Goal: Task Accomplishment & Management: Complete application form

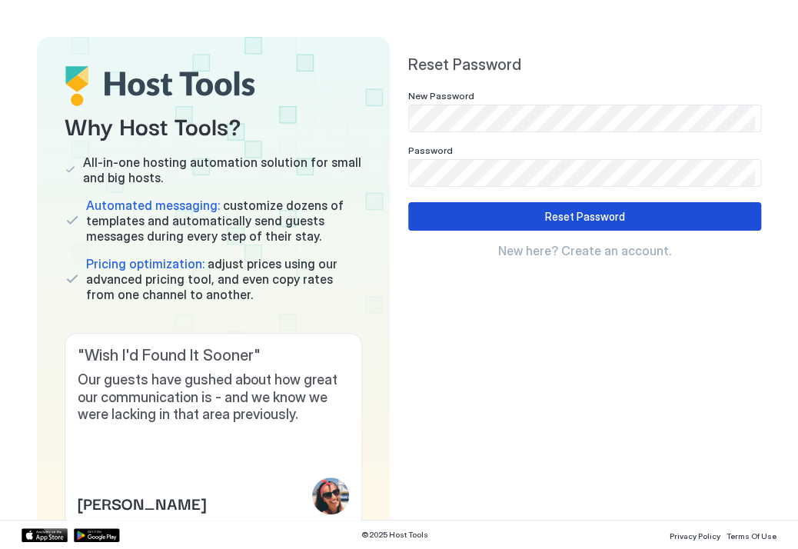
click at [424, 221] on button "Reset Password" at bounding box center [584, 216] width 353 height 28
click at [569, 201] on div "Reset Password New Password Password Reset Password New here? Create an account." at bounding box center [584, 156] width 353 height 203
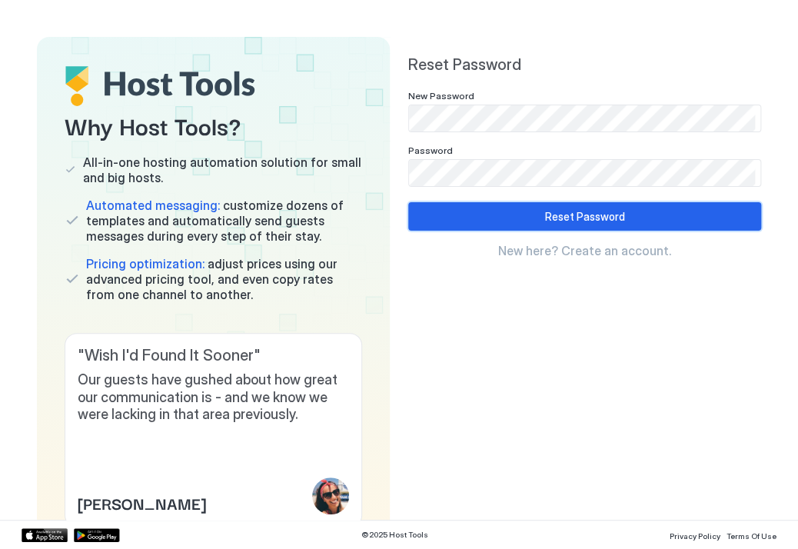
click at [573, 215] on div "Reset Password" at bounding box center [585, 216] width 80 height 16
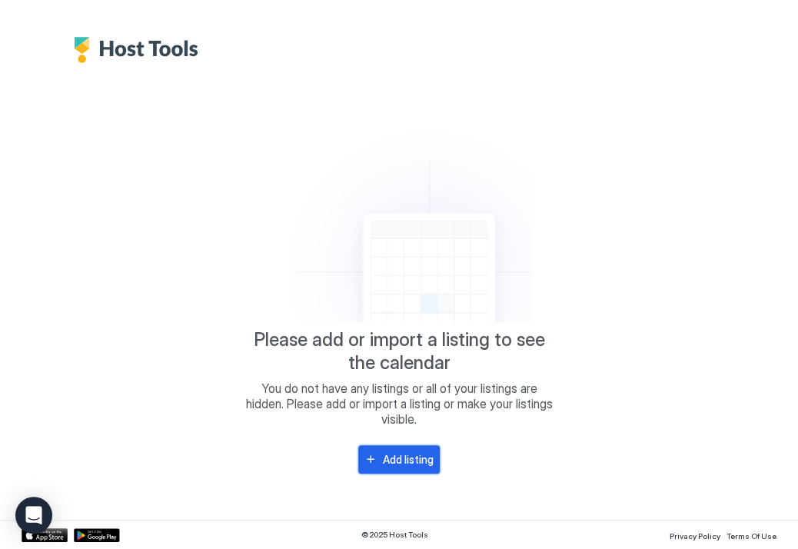
click at [384, 468] on button "Add listing" at bounding box center [398, 459] width 81 height 28
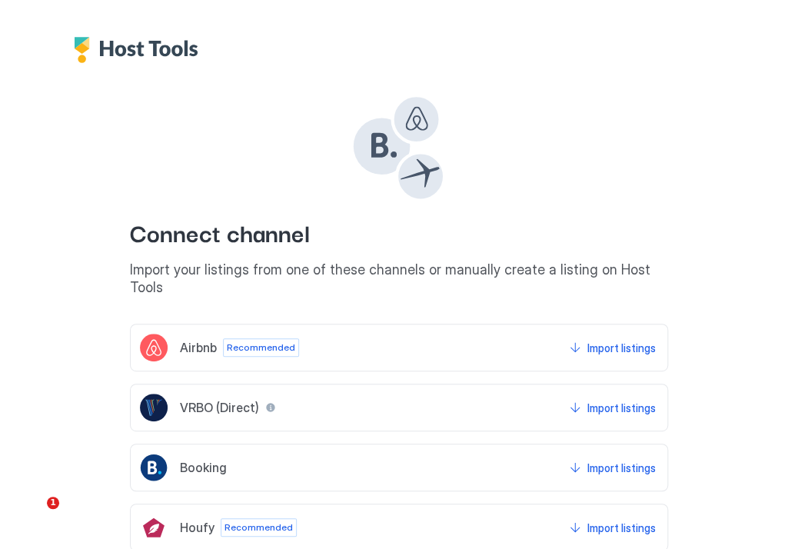
click at [211, 453] on div "Booking" at bounding box center [183, 467] width 87 height 28
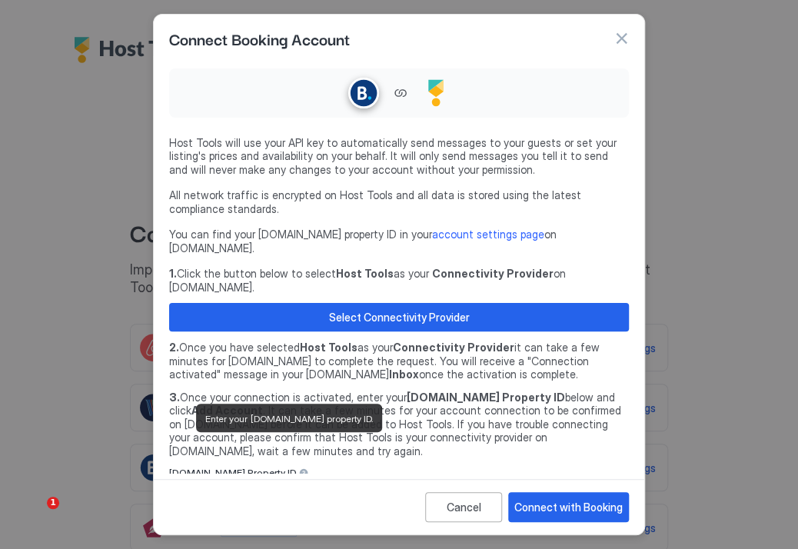
click at [298, 467] on div at bounding box center [303, 472] width 11 height 11
click at [303, 482] on input "Input Field" at bounding box center [399, 495] width 458 height 26
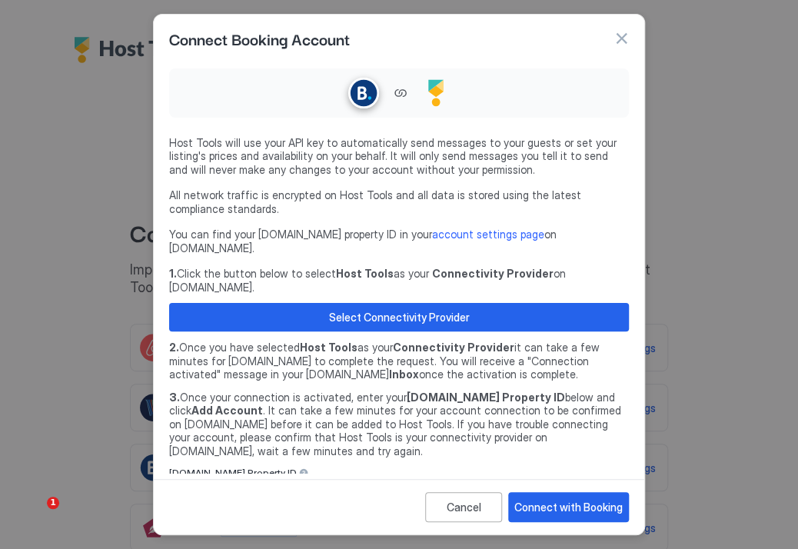
paste input "********"
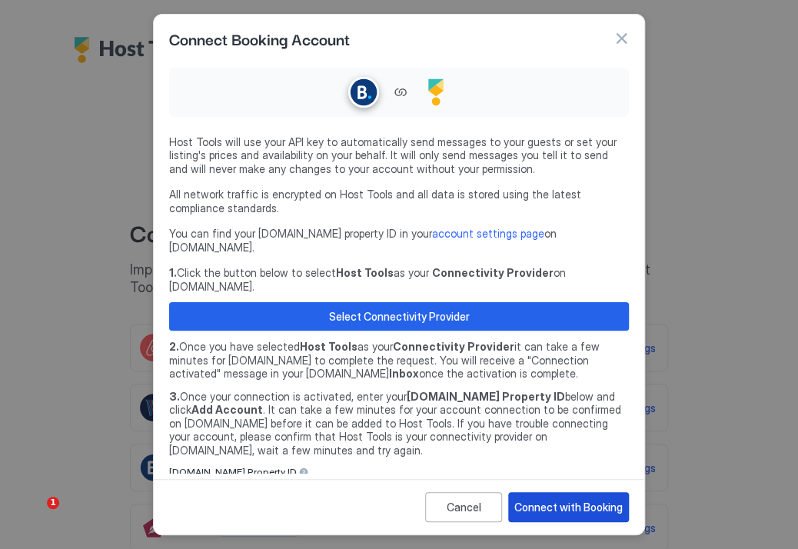
type input "********"
click at [560, 504] on div "Connect with Booking" at bounding box center [568, 507] width 108 height 16
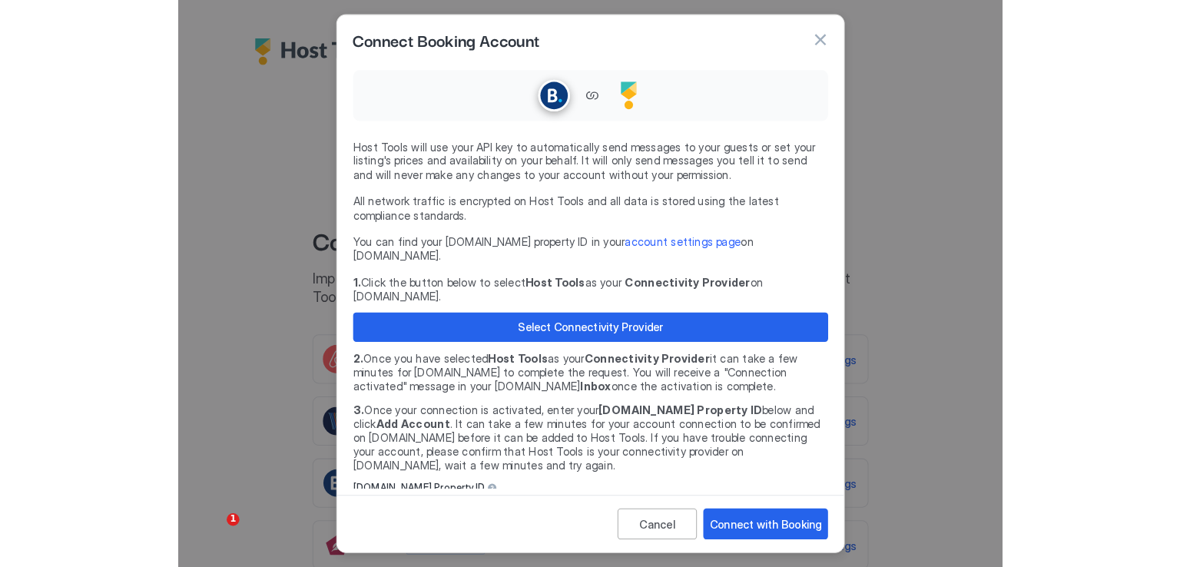
scroll to position [51, 0]
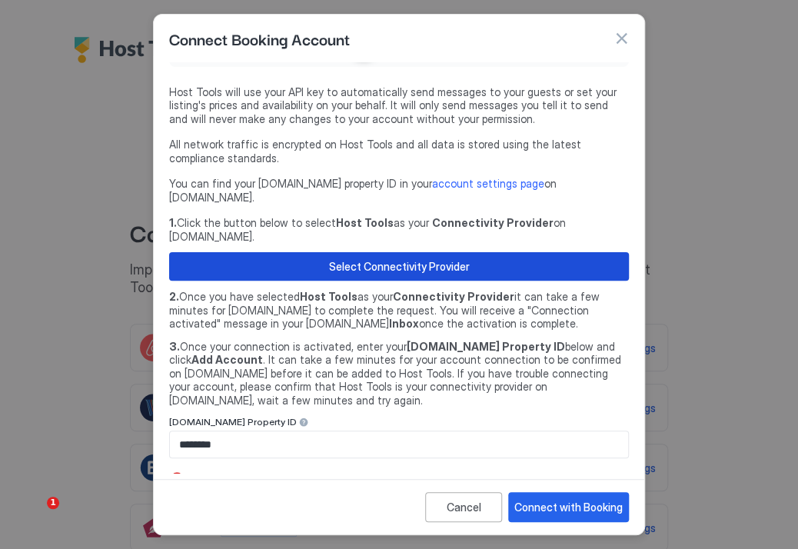
click at [347, 252] on button "Select Connectivity Provider" at bounding box center [399, 266] width 460 height 28
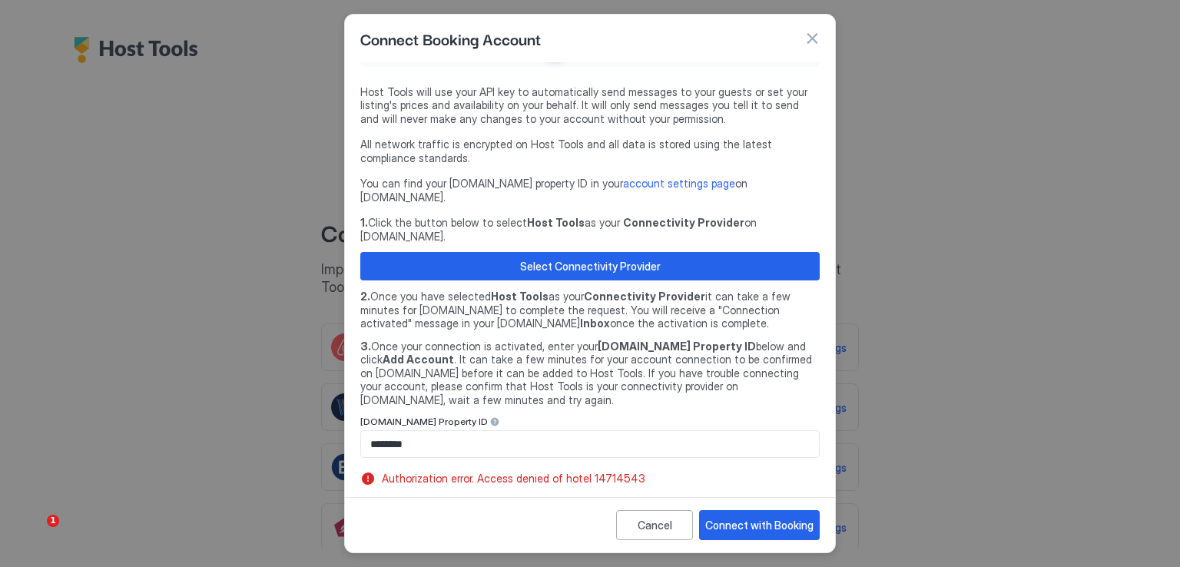
scroll to position [34, 0]
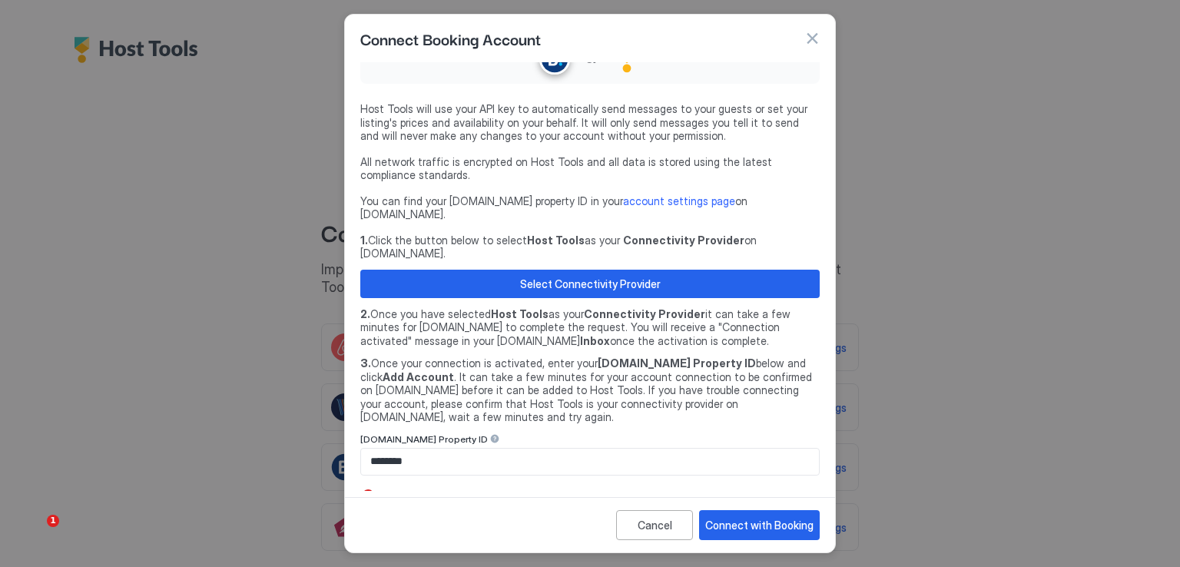
drag, startPoint x: 755, startPoint y: 540, endPoint x: 756, endPoint y: 529, distance: 10.8
click at [755, 536] on div "Cancel Connect with Booking" at bounding box center [590, 524] width 490 height 55
click at [756, 529] on div "Connect with Booking" at bounding box center [759, 525] width 108 height 16
click at [761, 517] on div "Connect with Booking" at bounding box center [759, 525] width 108 height 16
